Goal: Transaction & Acquisition: Purchase product/service

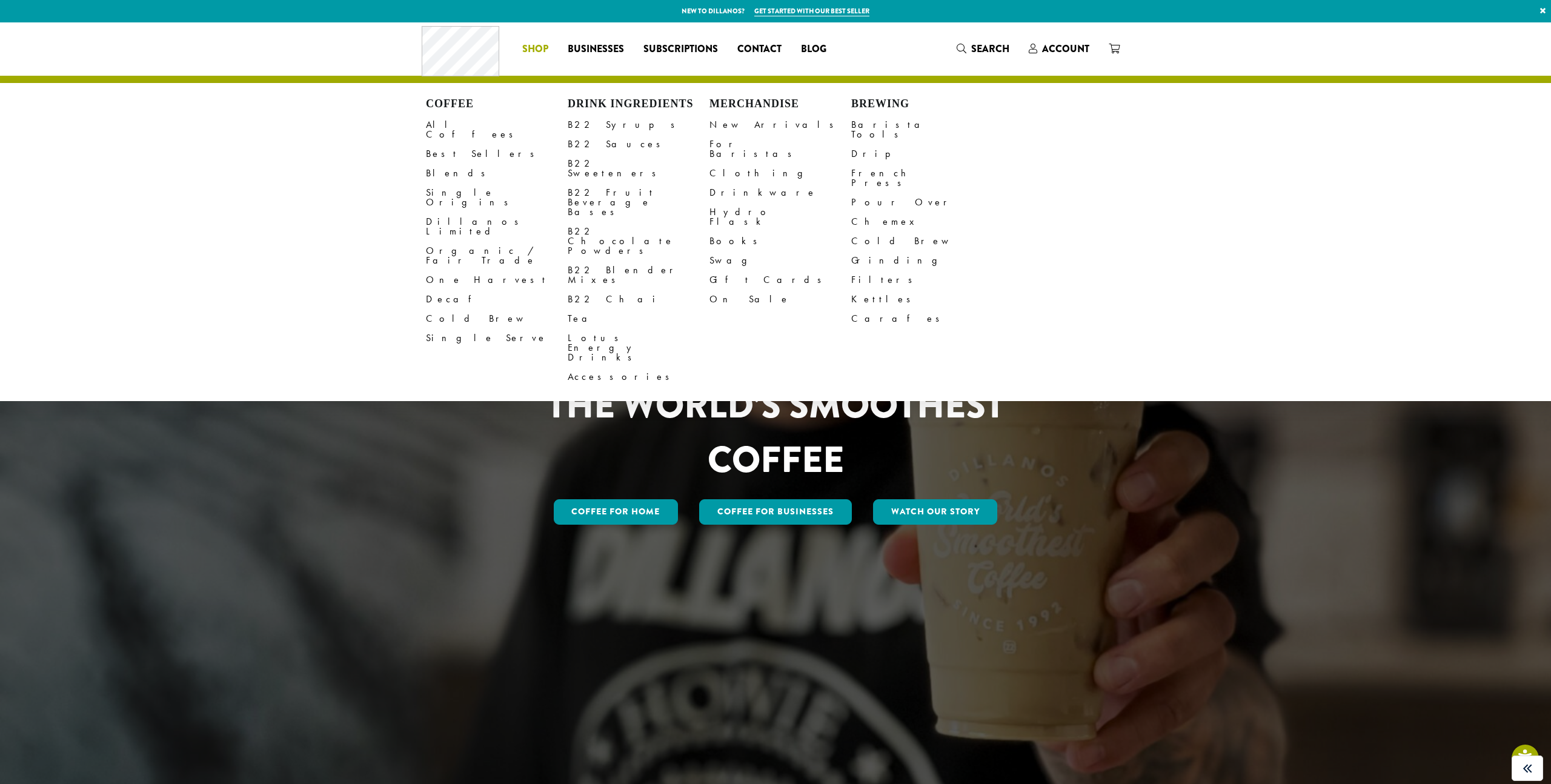
click at [536, 45] on li "Coffee All Coffees Best Sellers Blends Single Origins Dillanos Limited Organic …" at bounding box center [535, 49] width 45 height 20
click at [460, 146] on link "Best Sellers" at bounding box center [497, 153] width 141 height 20
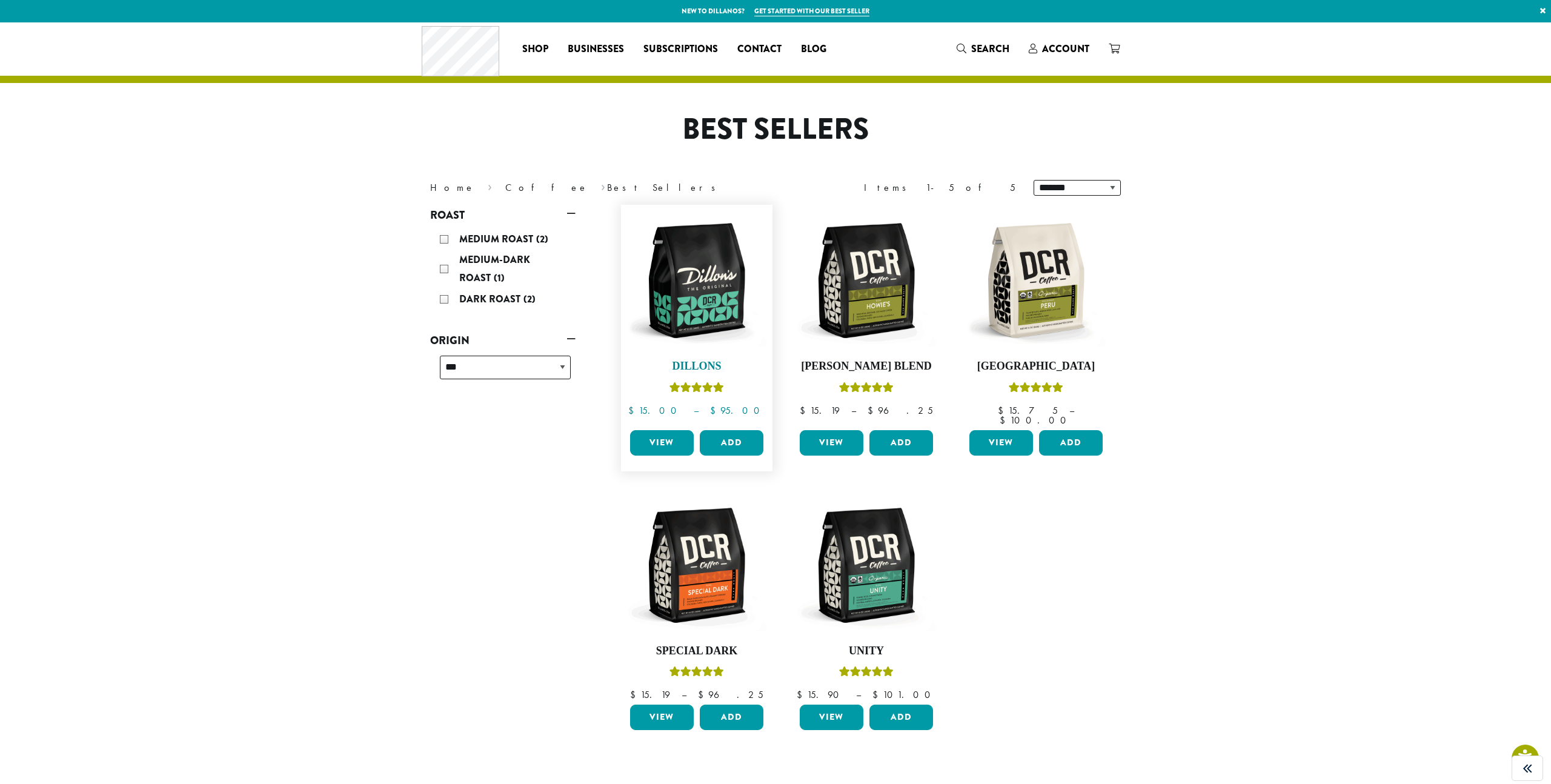
click at [694, 274] on img at bounding box center [697, 281] width 140 height 140
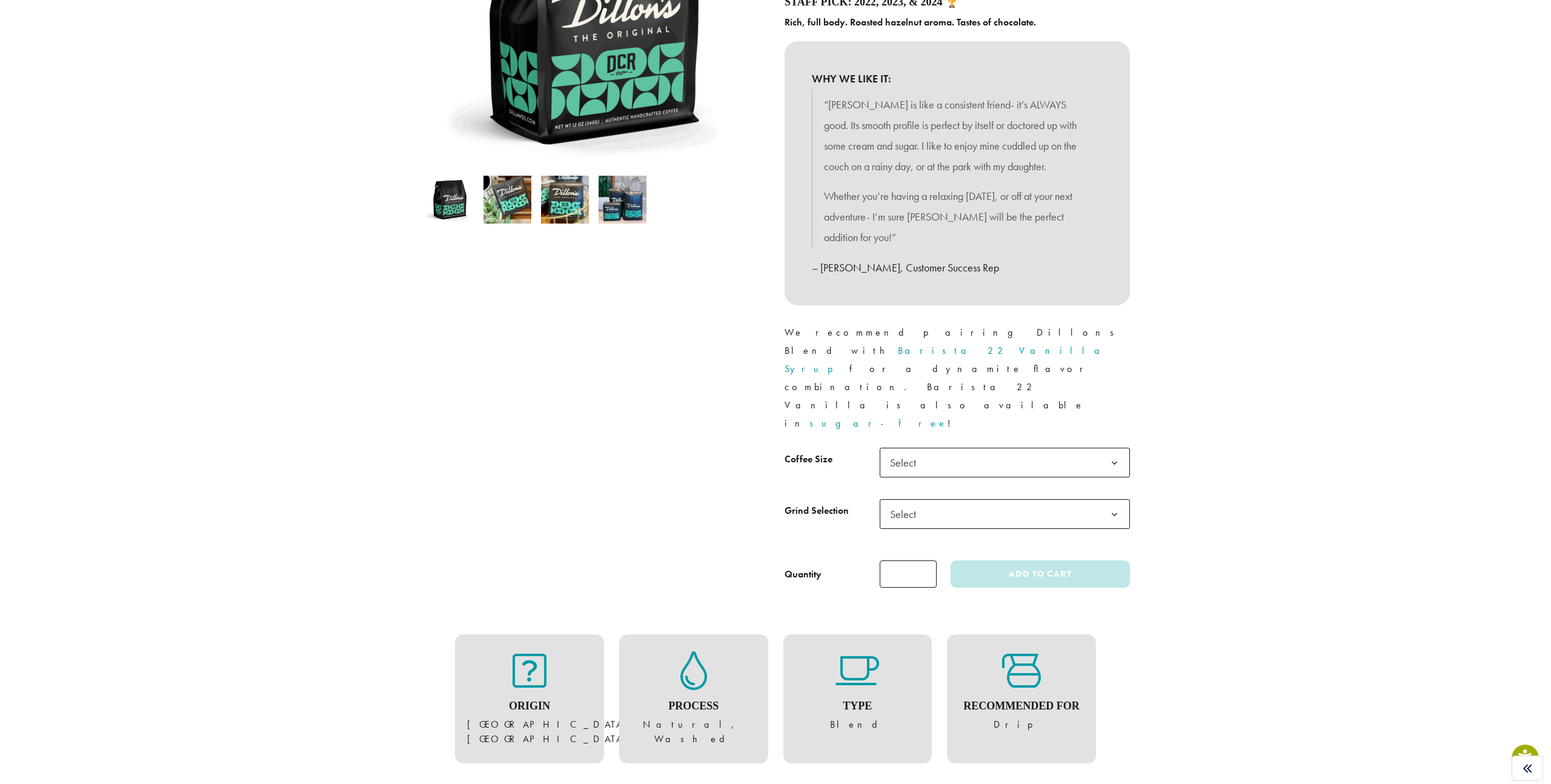
scroll to position [238, 0]
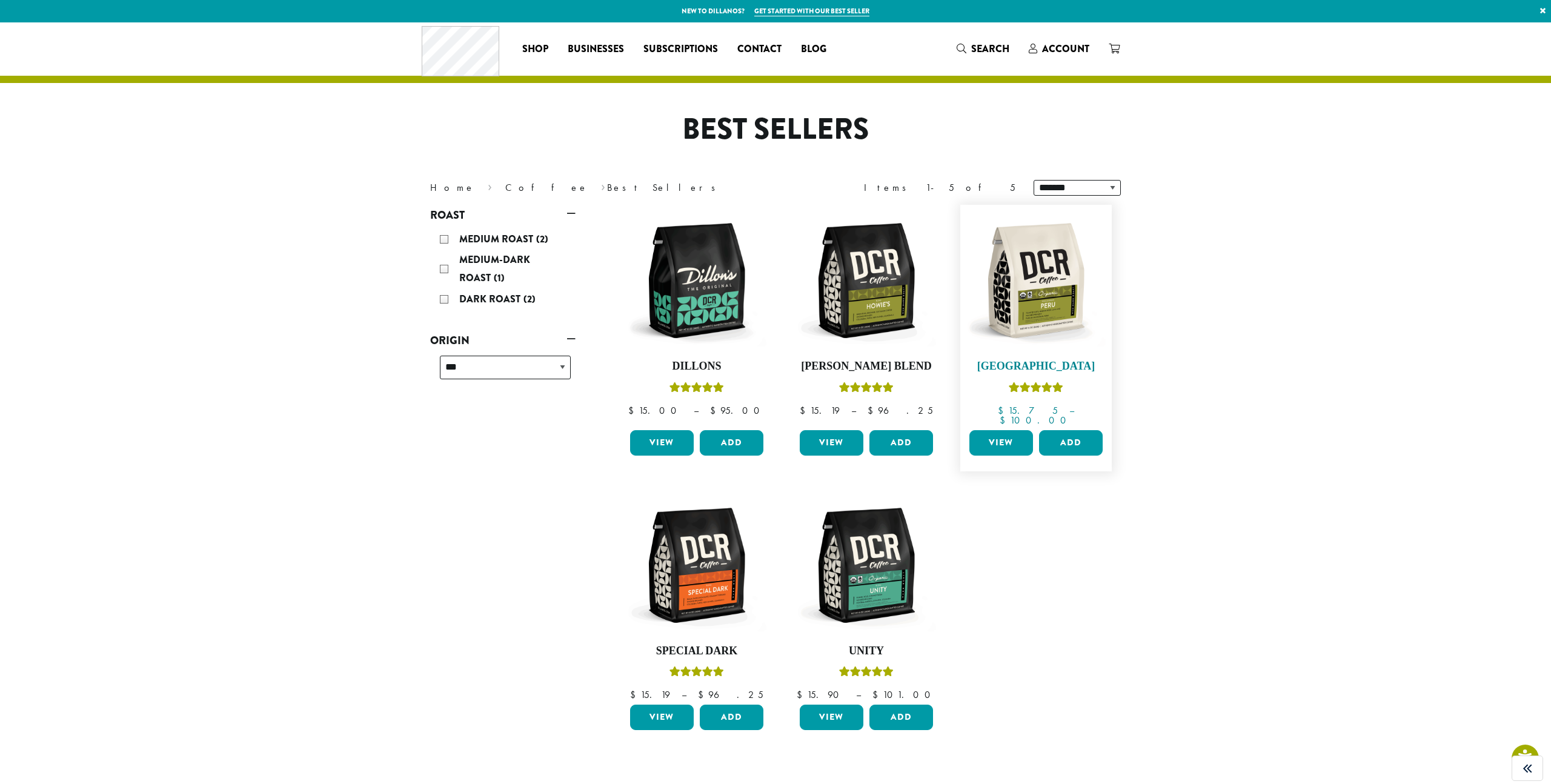
click at [1061, 301] on img at bounding box center [1037, 281] width 140 height 140
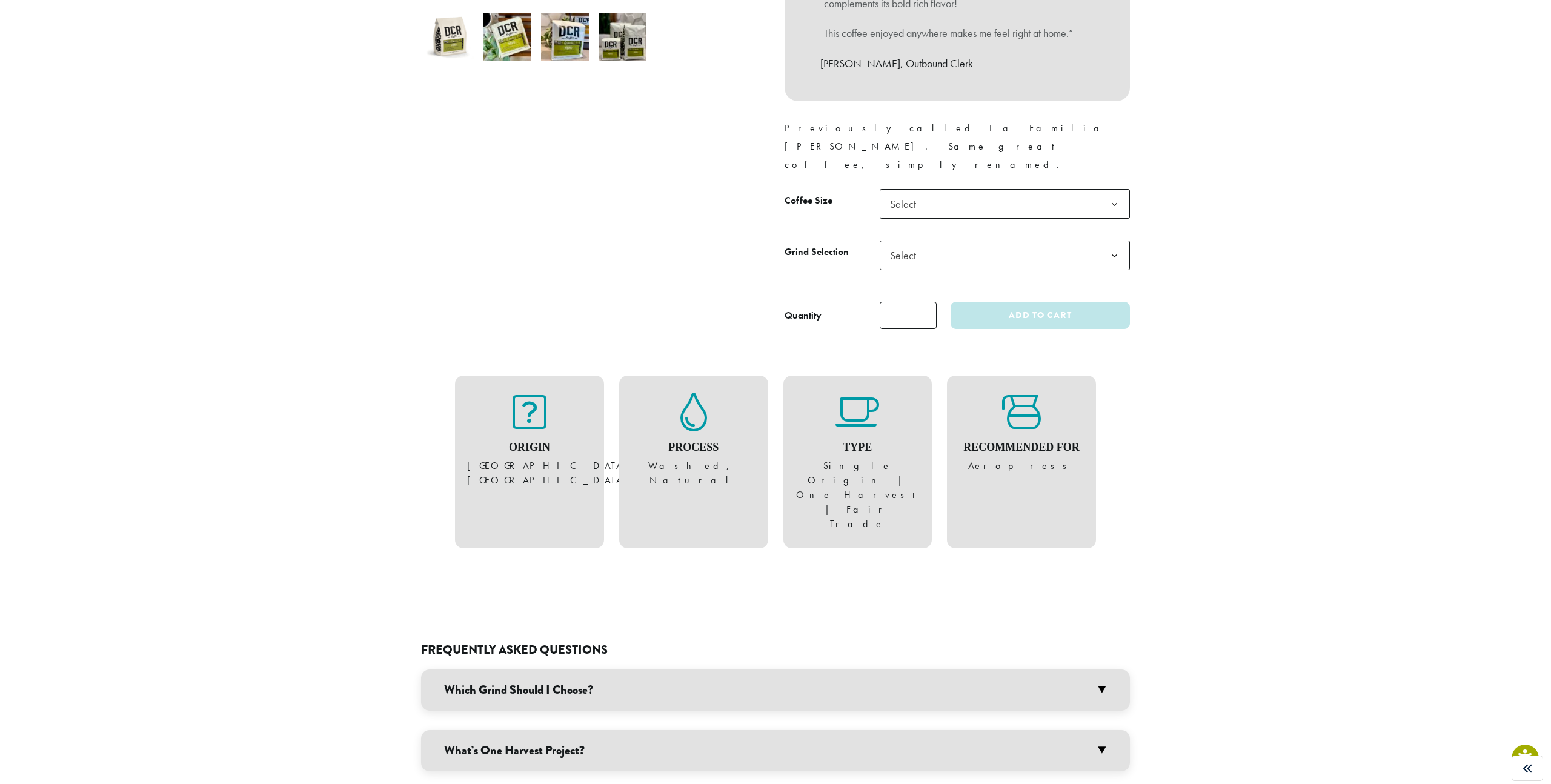
drag, startPoint x: 1020, startPoint y: 404, endPoint x: 1069, endPoint y: 441, distance: 61.4
click at [1069, 441] on div "Recommended For Aeropress" at bounding box center [1021, 461] width 149 height 173
click at [1061, 436] on div at bounding box center [1061, 436] width 0 height 0
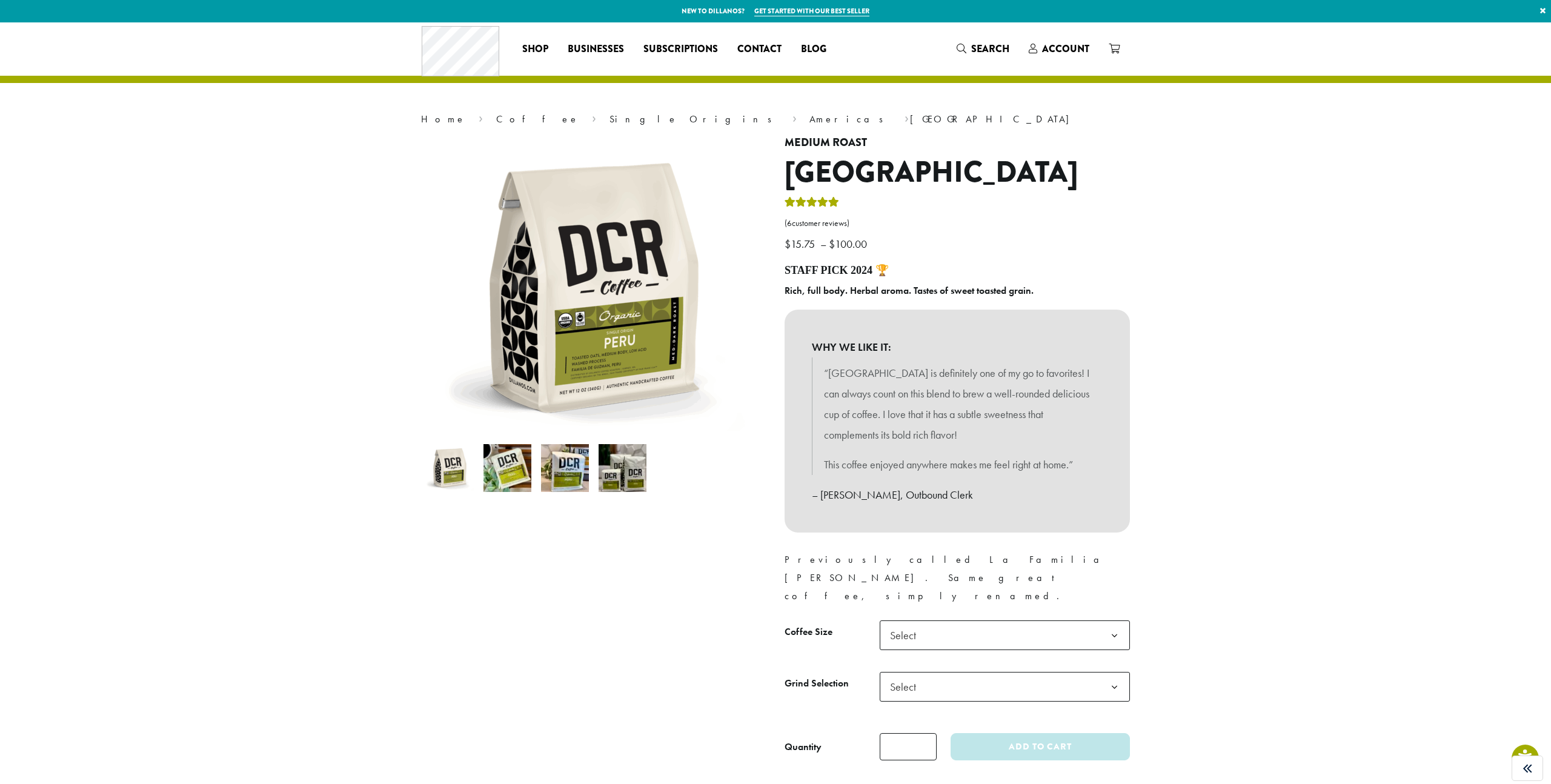
click at [866, 174] on h1 "[GEOGRAPHIC_DATA]" at bounding box center [957, 172] width 346 height 35
click at [830, 173] on h1 "[GEOGRAPHIC_DATA]" at bounding box center [957, 172] width 346 height 35
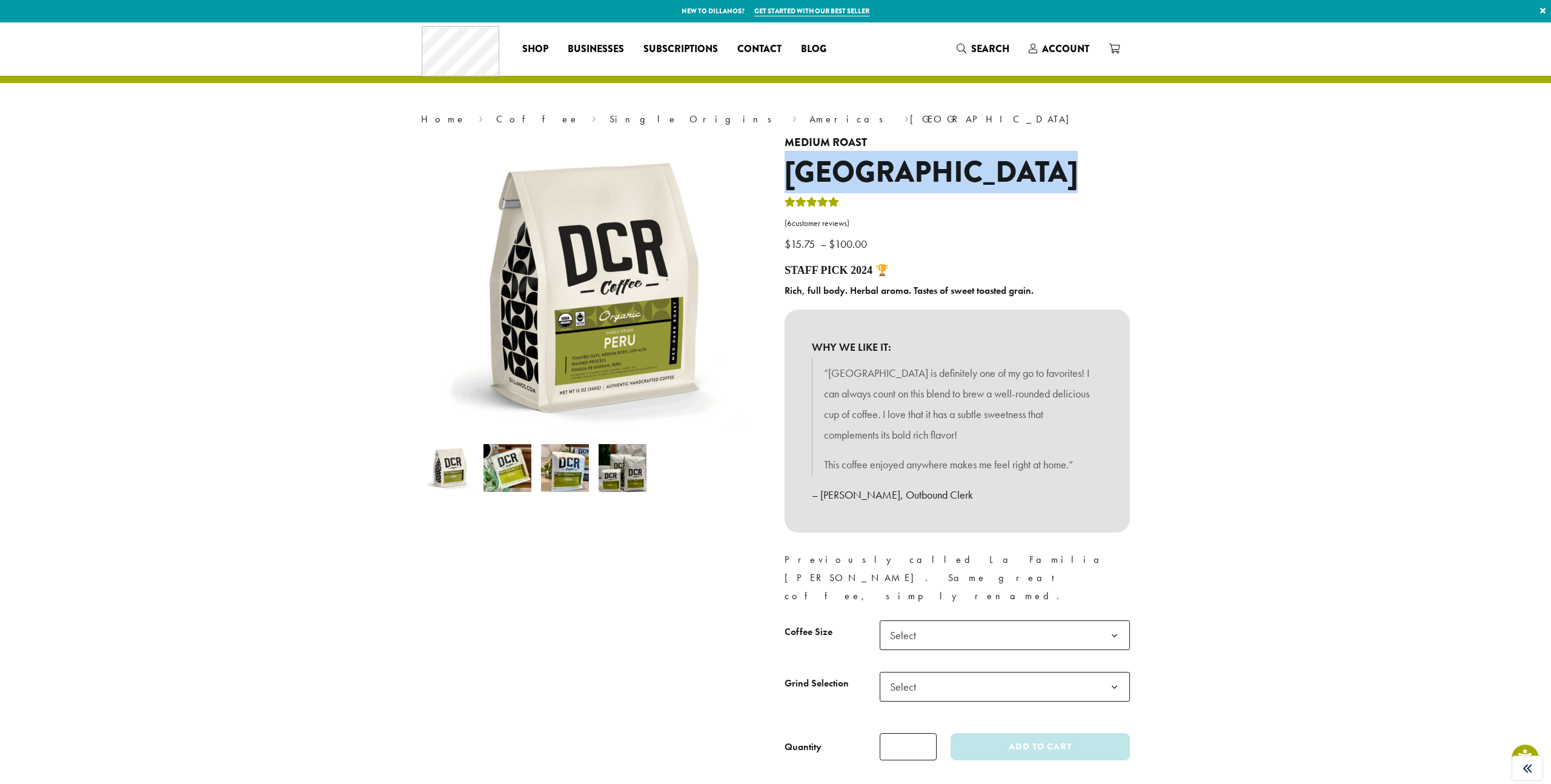
click at [830, 173] on h1 "[GEOGRAPHIC_DATA]" at bounding box center [957, 172] width 346 height 35
copy div "[GEOGRAPHIC_DATA]"
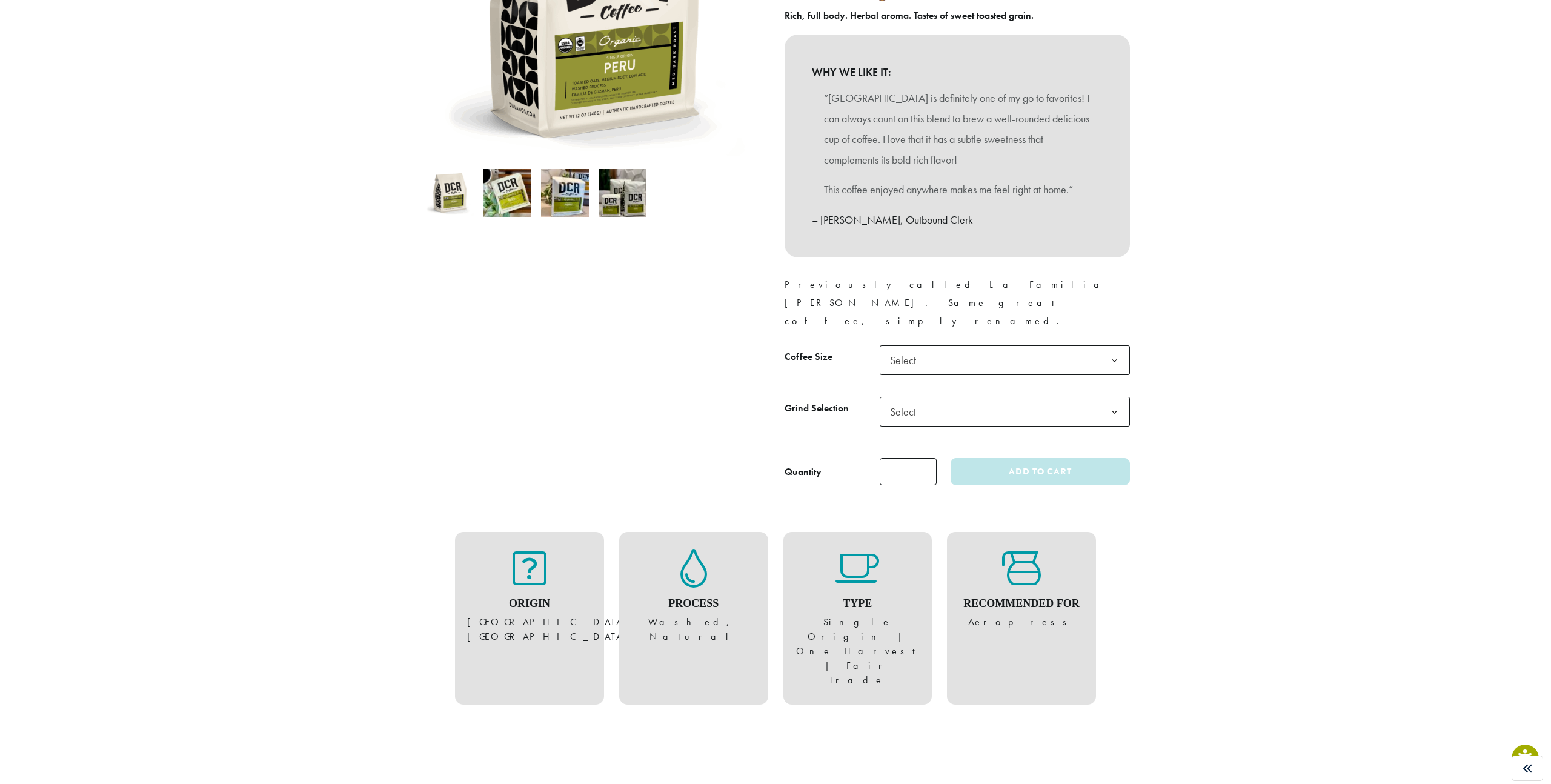
scroll to position [266, 0]
